Goal: Task Accomplishment & Management: Manage account settings

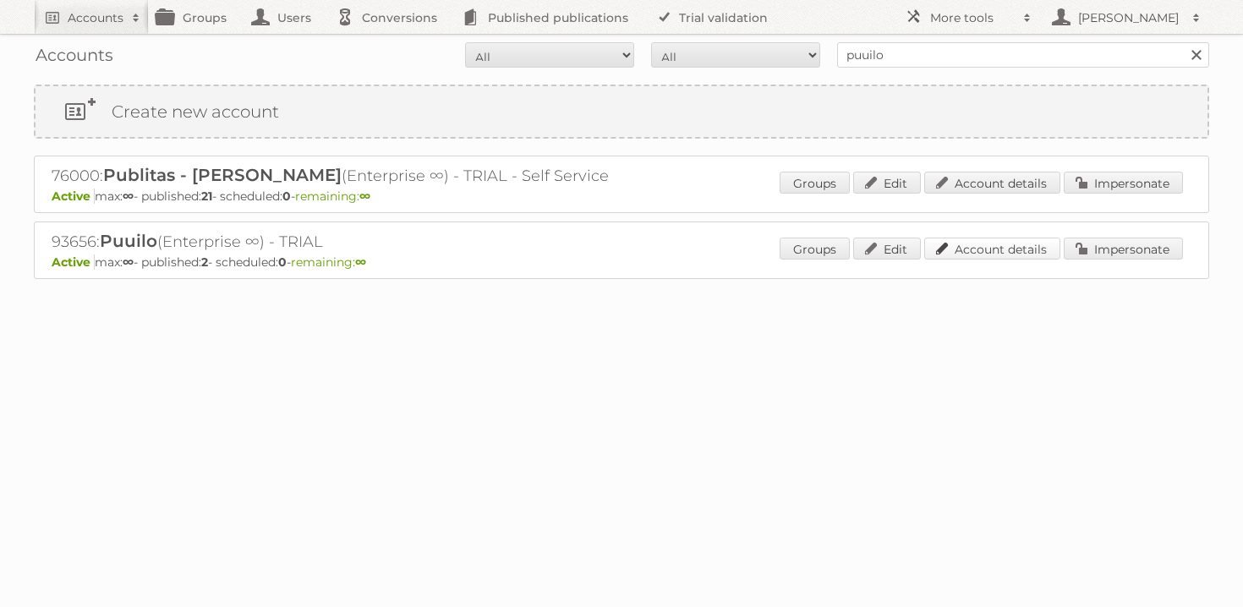
click at [961, 251] on link "Account details" at bounding box center [992, 249] width 136 height 22
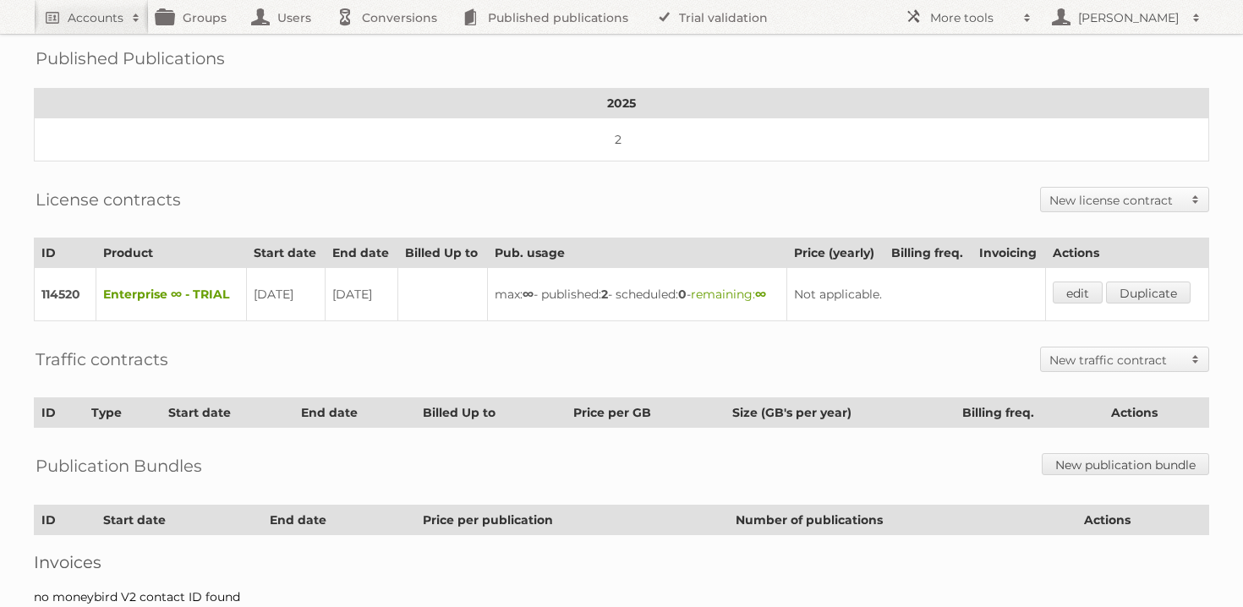
scroll to position [262, 0]
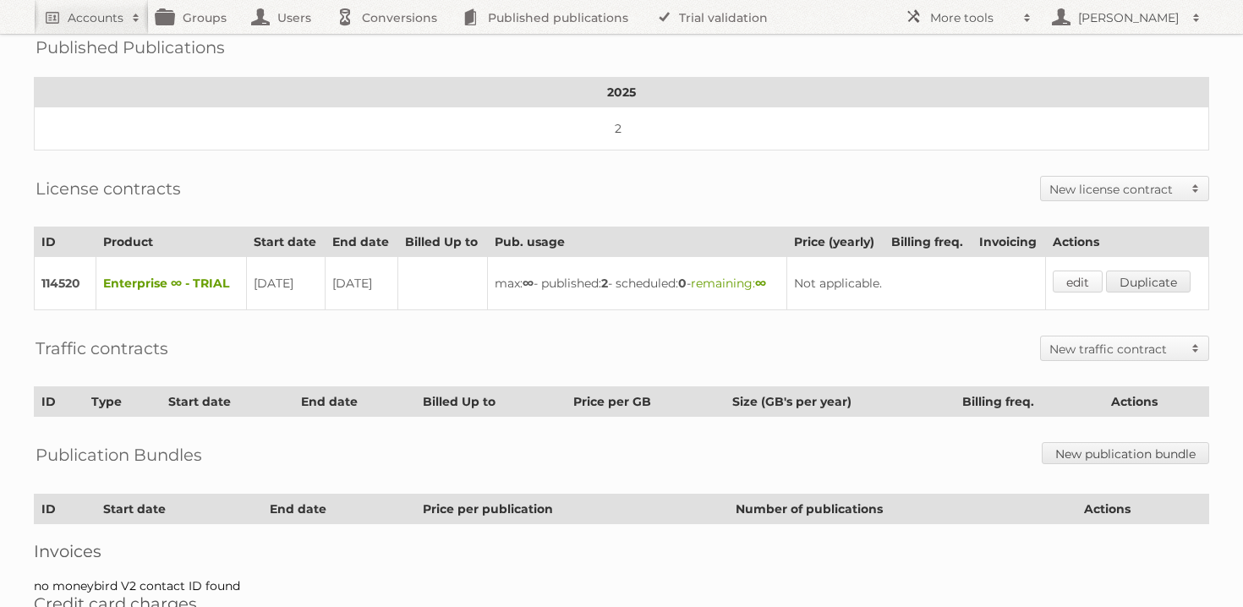
click at [1076, 284] on link "edit" at bounding box center [1078, 282] width 50 height 22
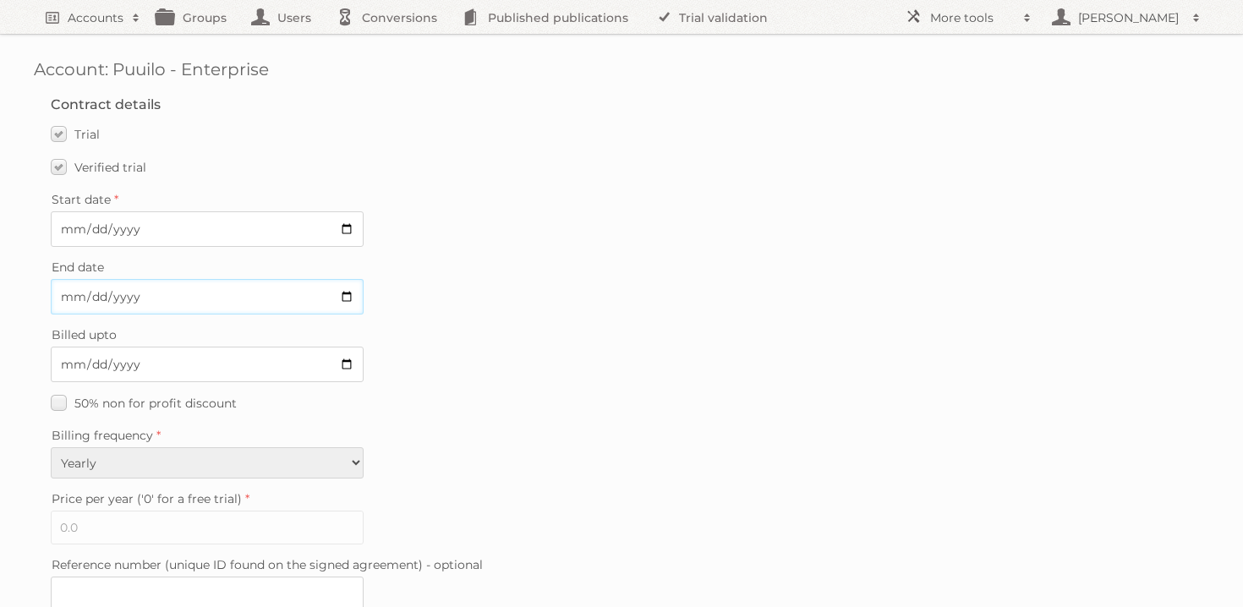
click at [345, 292] on input "2025-09-15" at bounding box center [207, 297] width 313 height 36
type input "2025-09-16"
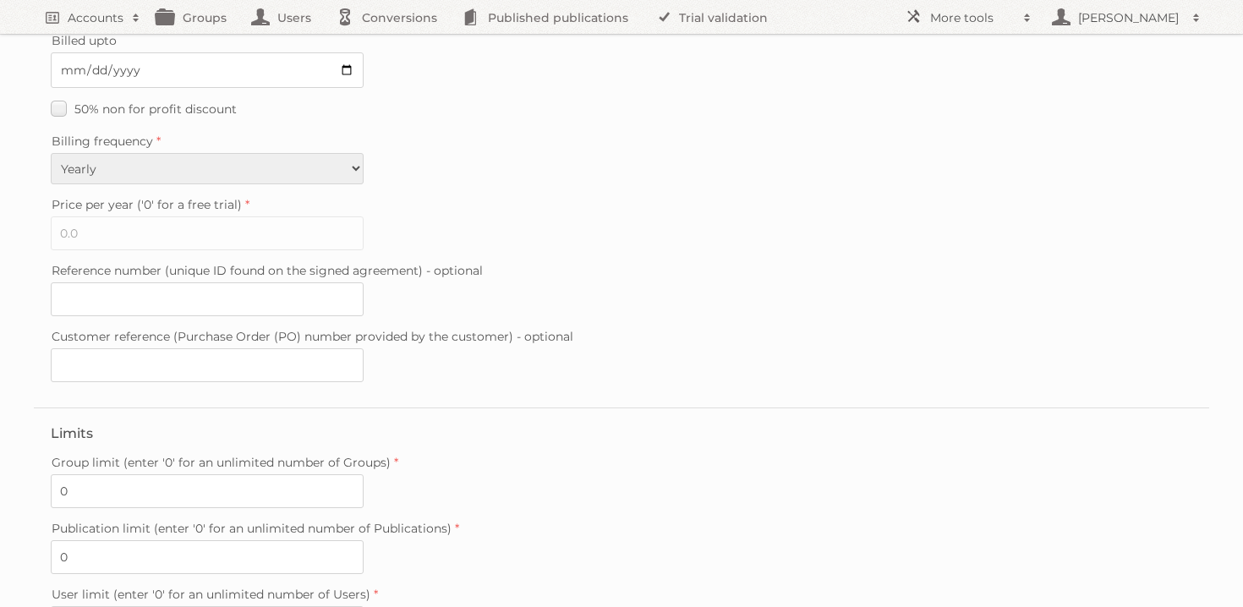
scroll to position [506, 0]
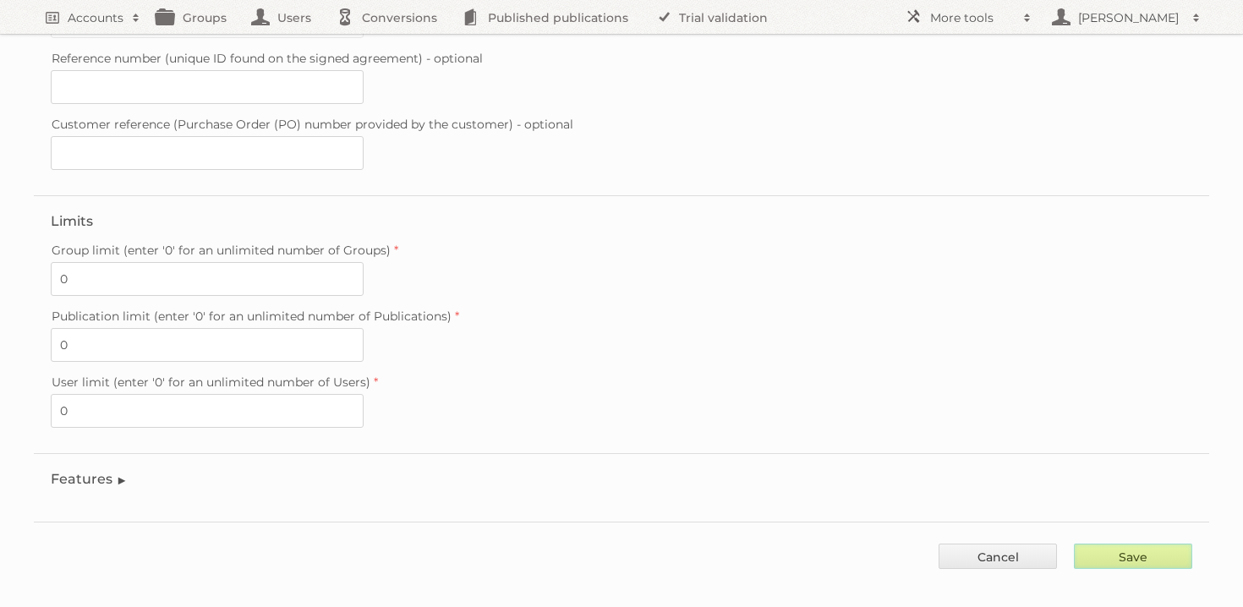
click at [1119, 544] on input "Save" at bounding box center [1133, 556] width 118 height 25
type input "..."
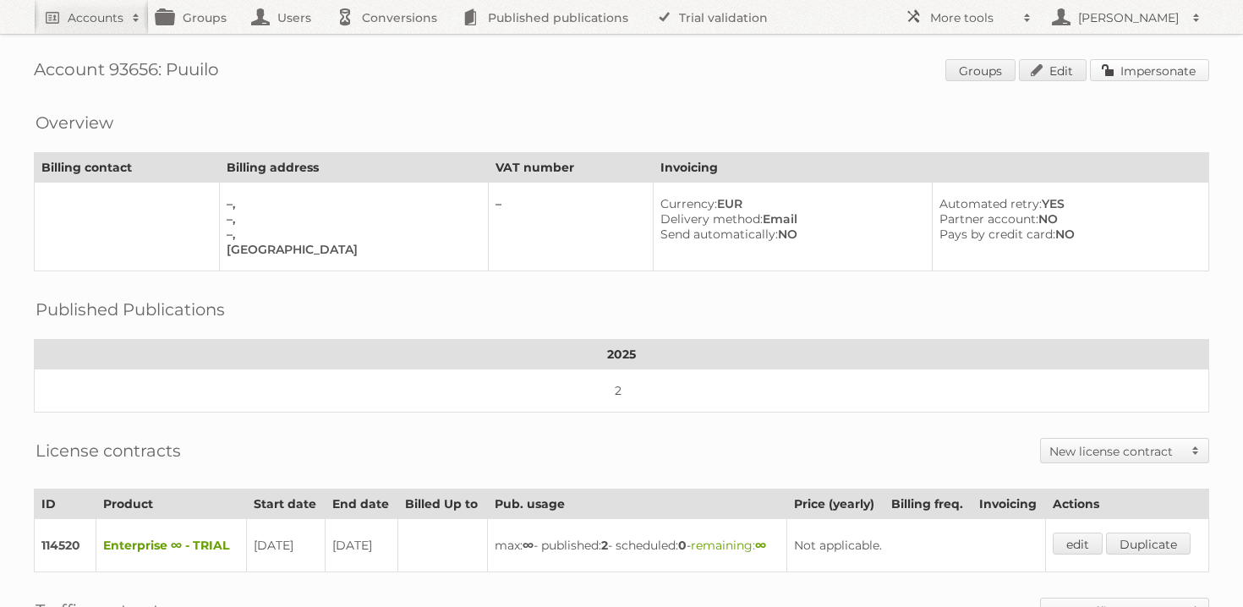
click at [1170, 76] on link "Impersonate" at bounding box center [1149, 70] width 119 height 22
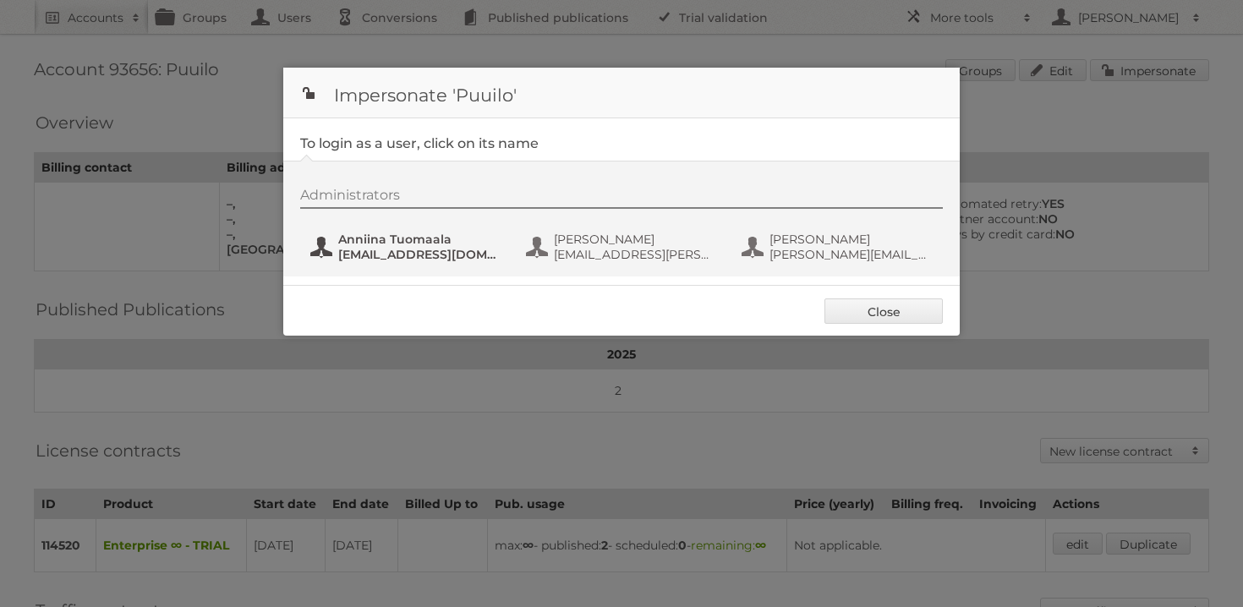
click at [401, 262] on button "Anniina Tuomaala anniina.tuomaala@puuilo.fi" at bounding box center [408, 247] width 199 height 34
